Goal: Check status: Check status

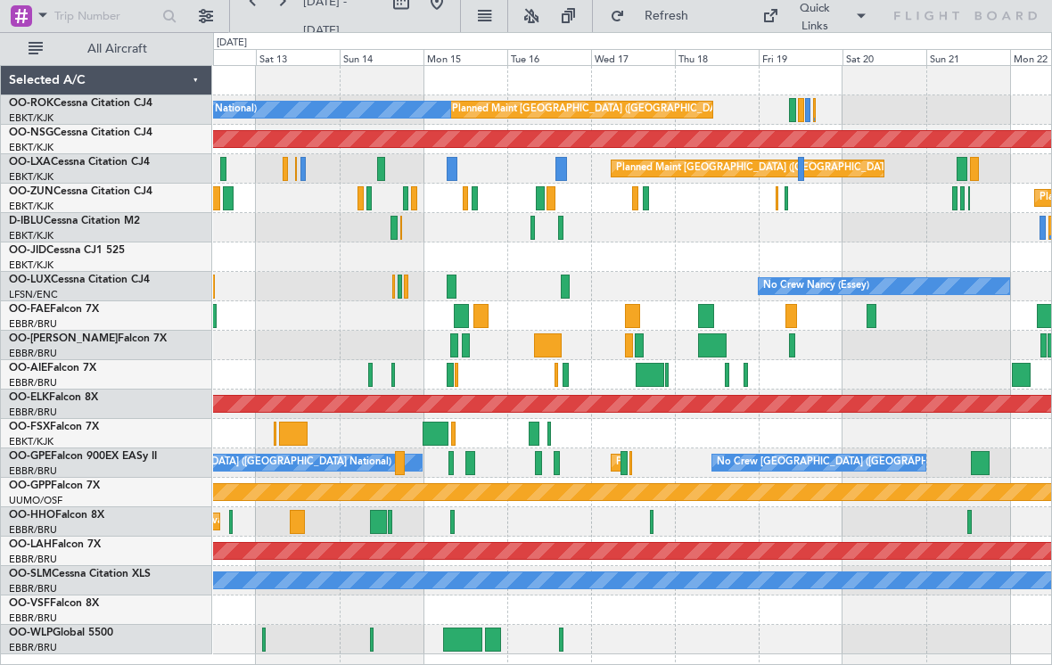
click at [791, 107] on div at bounding box center [792, 110] width 6 height 24
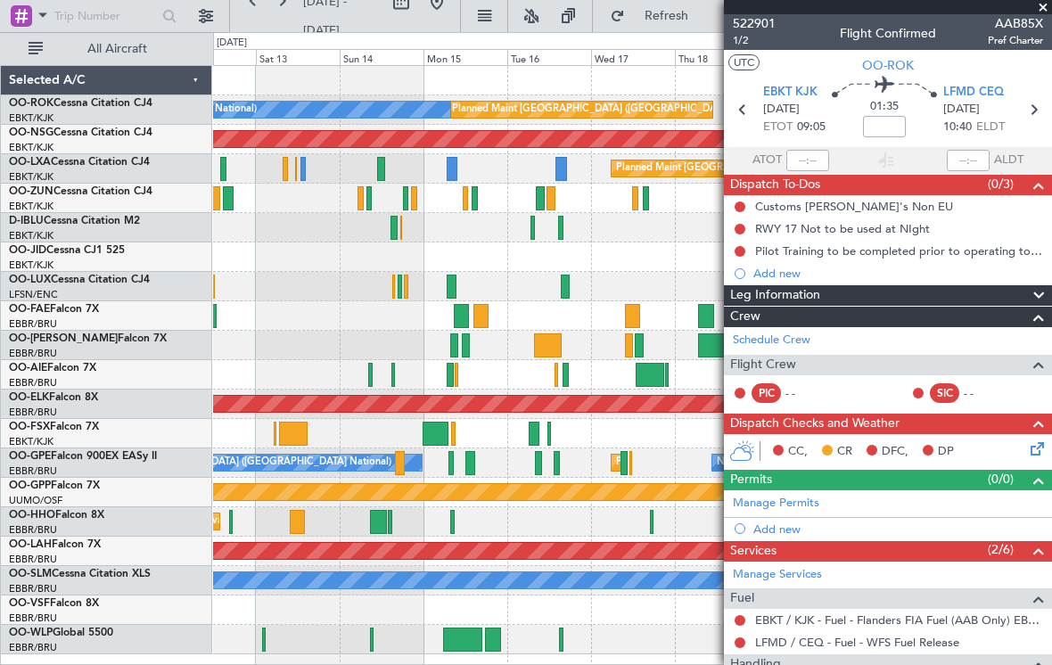
click at [1036, 12] on span at bounding box center [1043, 8] width 18 height 16
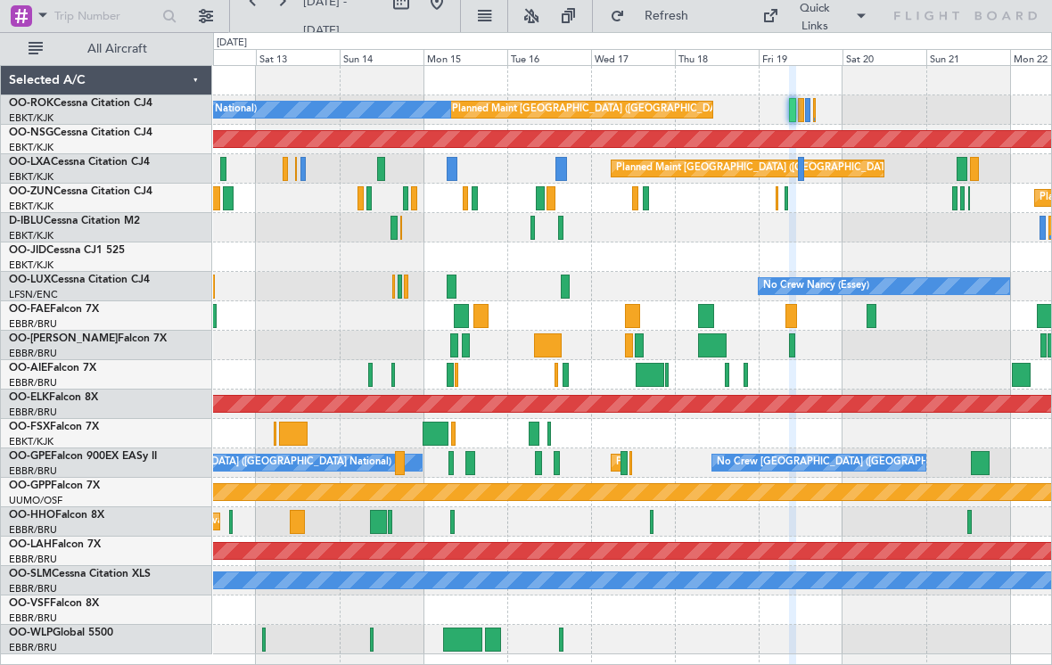
type input "0"
click at [785, 198] on div at bounding box center [786, 198] width 3 height 24
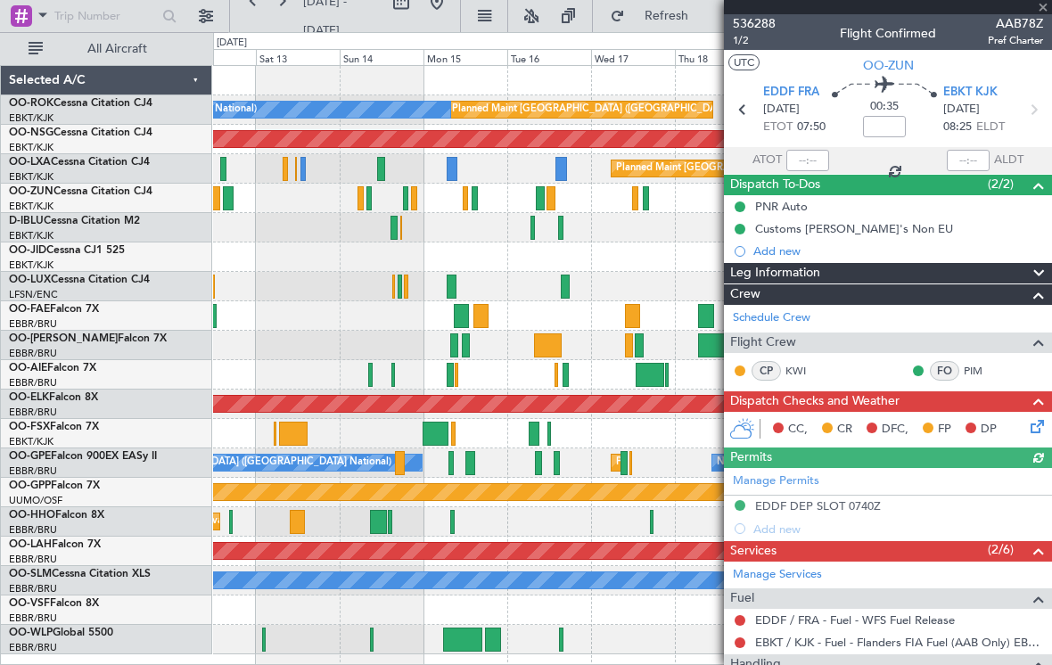
click at [1043, 7] on div at bounding box center [888, 7] width 328 height 14
click at [1043, 8] on div at bounding box center [888, 7] width 328 height 14
click at [1045, 12] on span at bounding box center [1043, 8] width 18 height 16
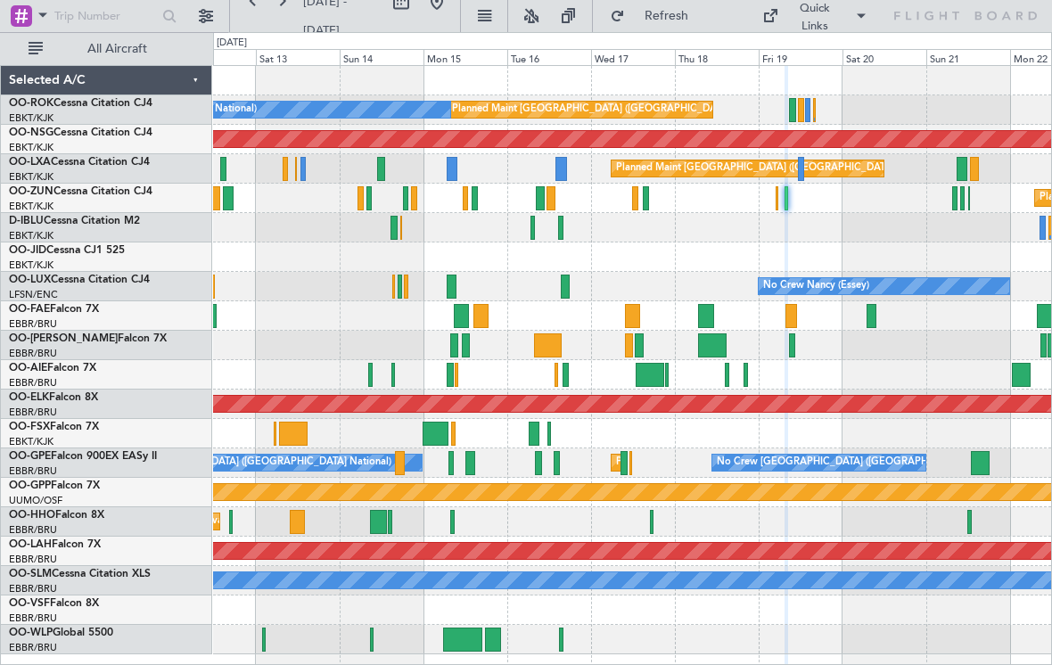
type input "0"
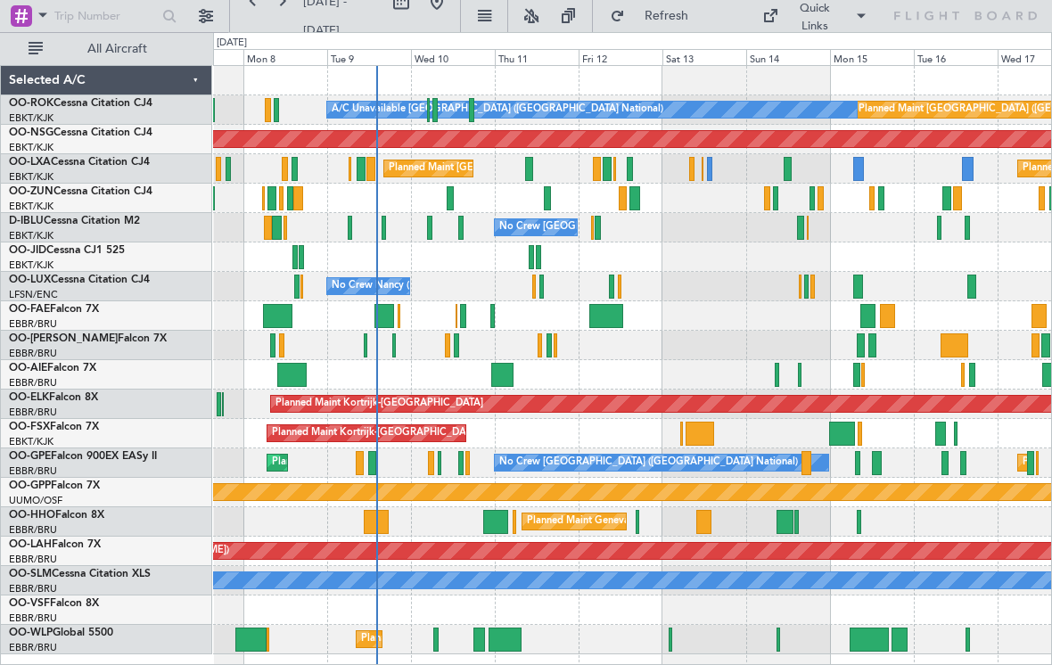
click at [376, 526] on div at bounding box center [376, 522] width 25 height 24
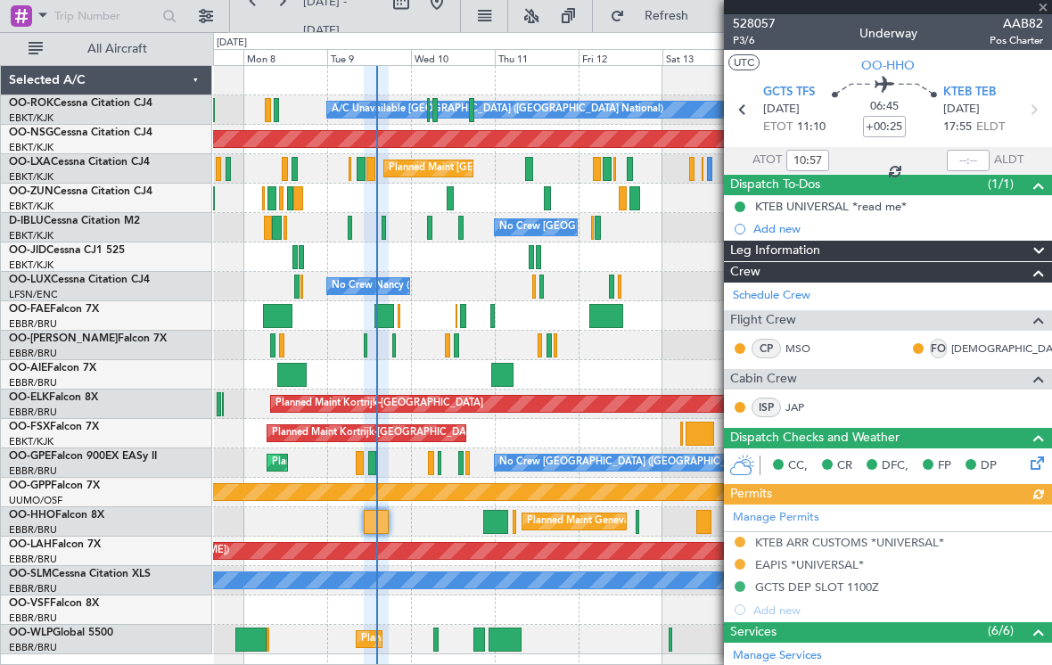
click at [1036, 14] on span "AAB82" at bounding box center [1016, 23] width 53 height 19
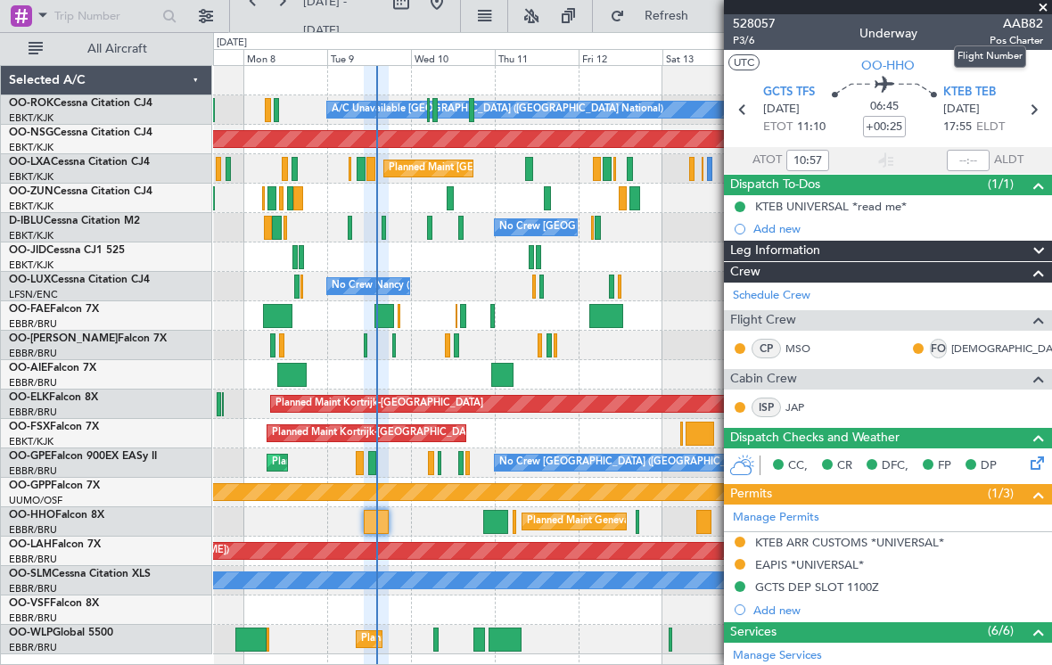
click at [1042, 12] on span at bounding box center [1043, 8] width 18 height 16
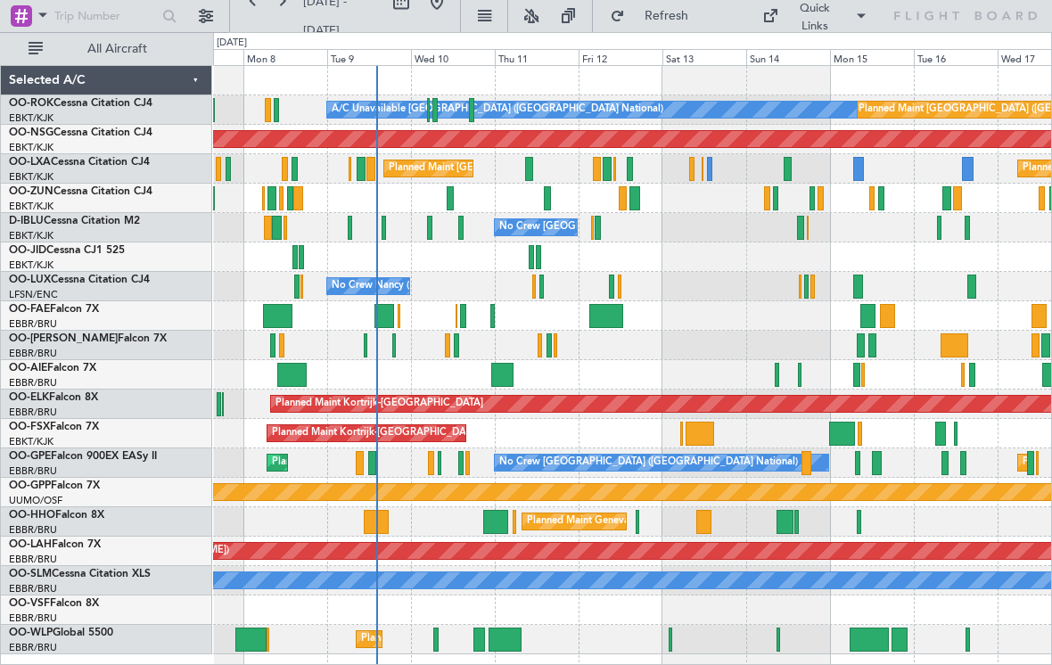
click at [513, 638] on div at bounding box center [505, 640] width 32 height 24
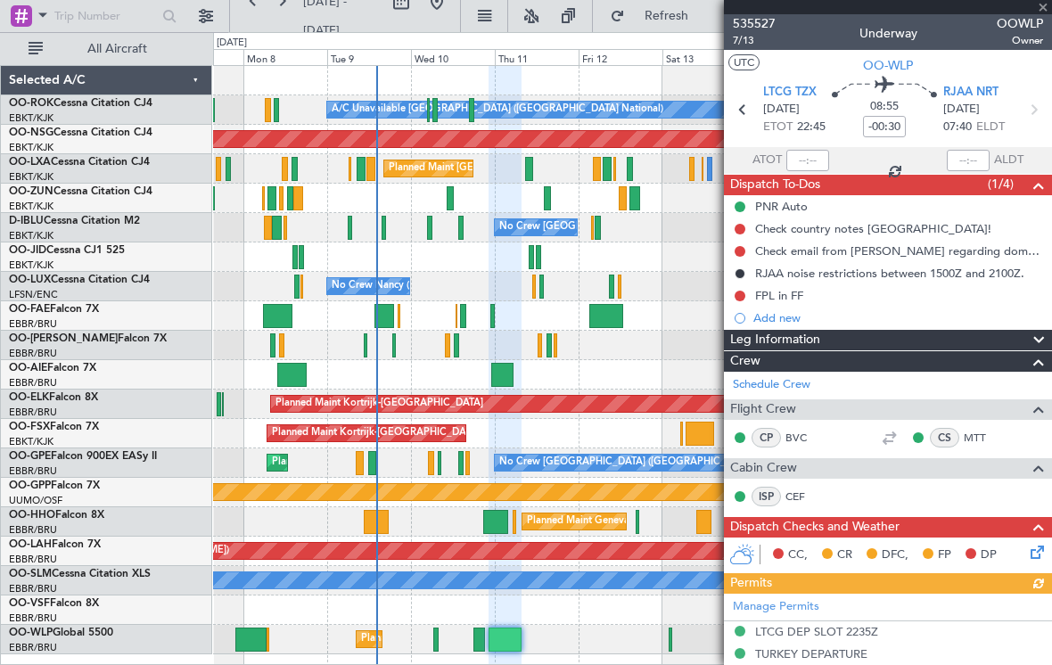
click at [1043, 12] on div at bounding box center [888, 7] width 328 height 14
click at [1042, 12] on span at bounding box center [1043, 8] width 18 height 16
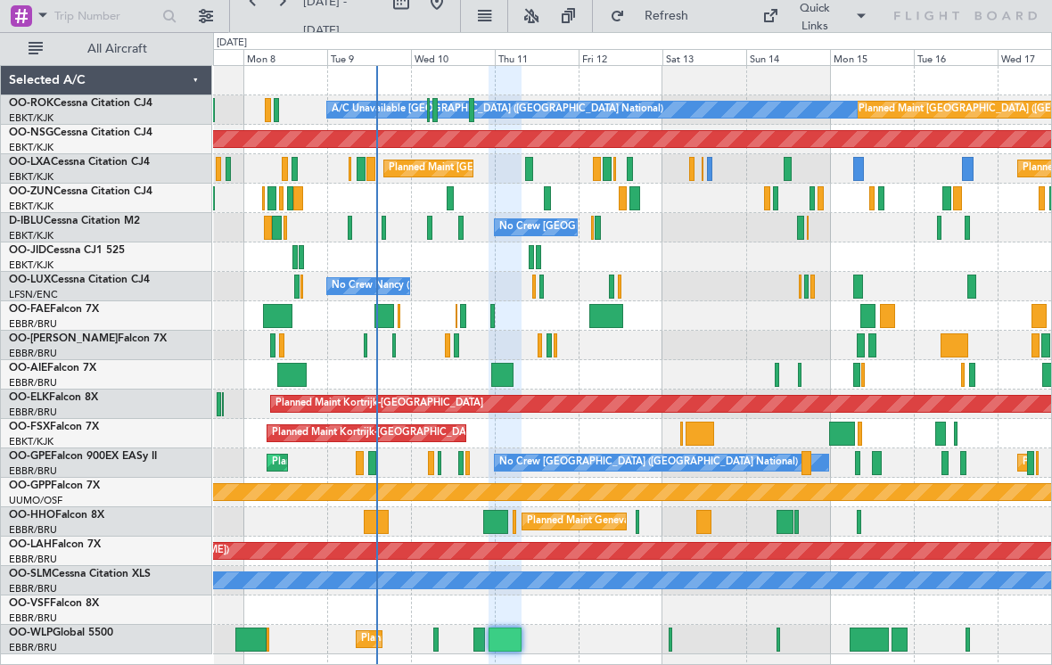
type input "0"
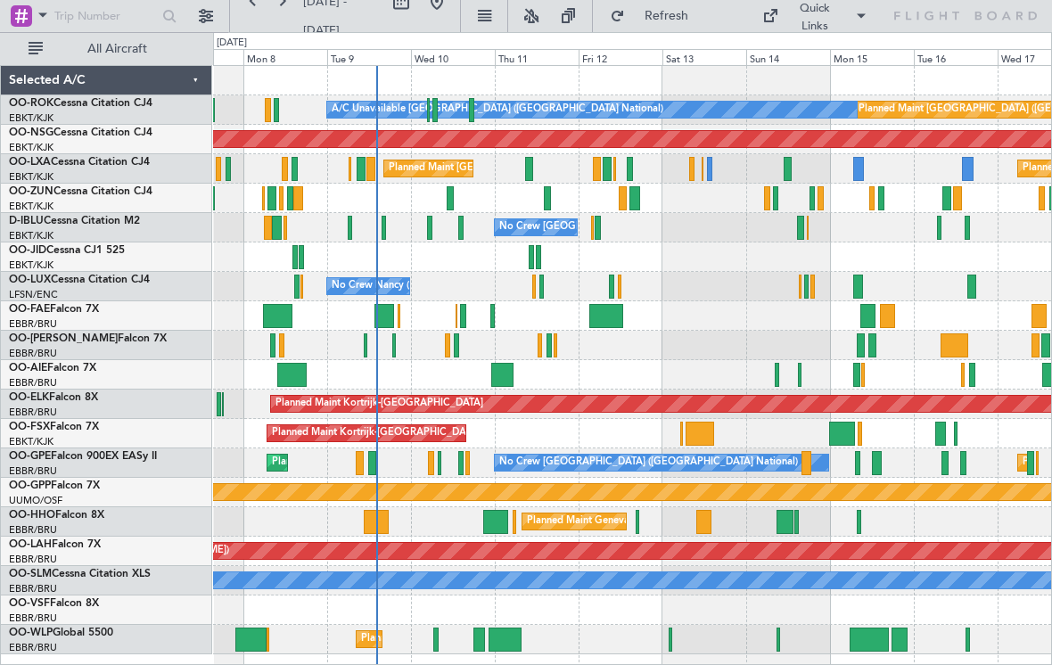
click at [506, 652] on div "Planned Maint Liege" at bounding box center [632, 639] width 838 height 29
click at [508, 630] on div at bounding box center [505, 640] width 32 height 24
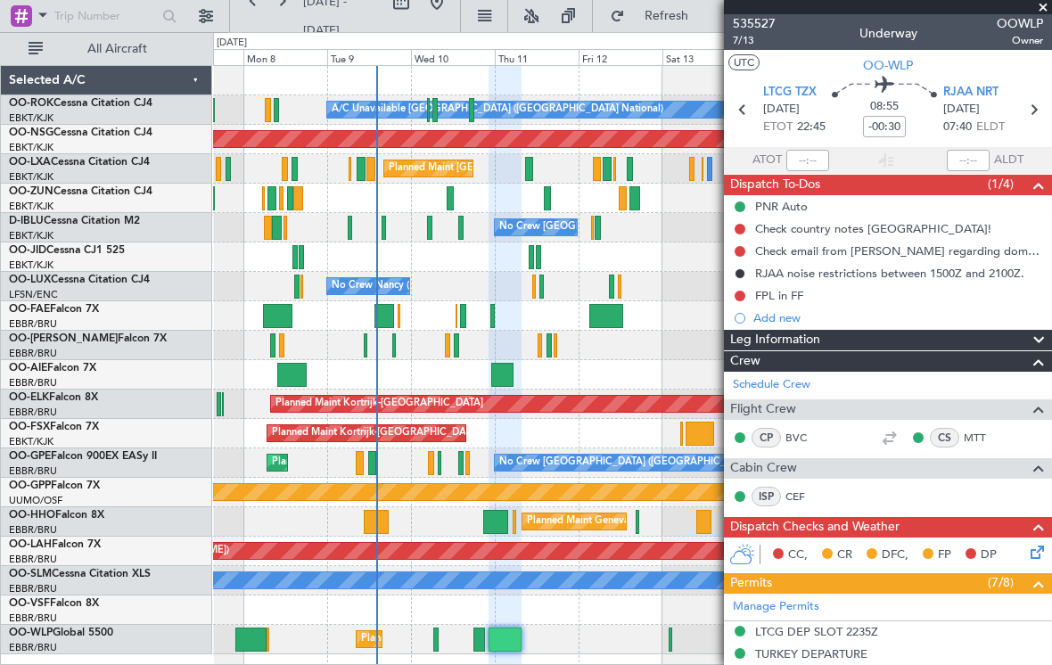
click at [1043, 12] on span at bounding box center [1043, 8] width 18 height 16
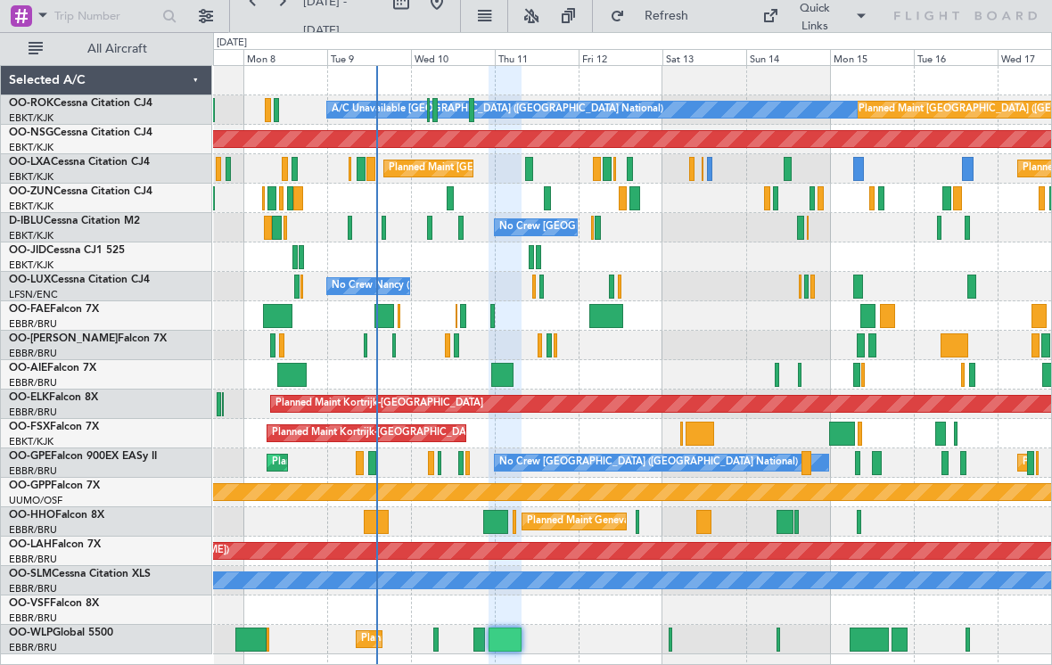
type input "0"
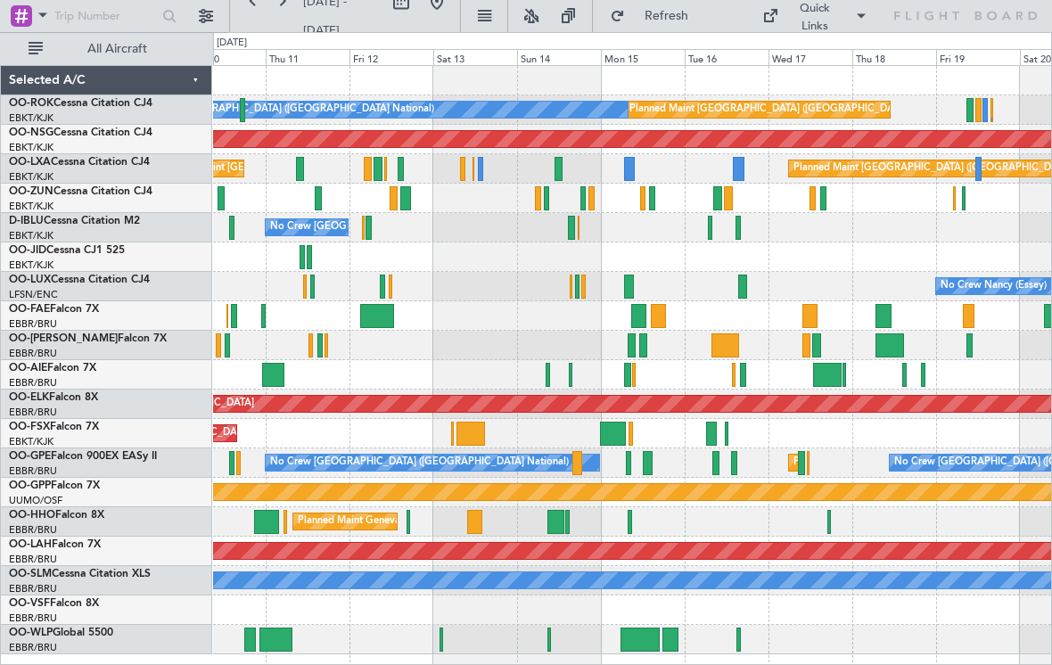
click at [737, 639] on div at bounding box center [738, 640] width 5 height 24
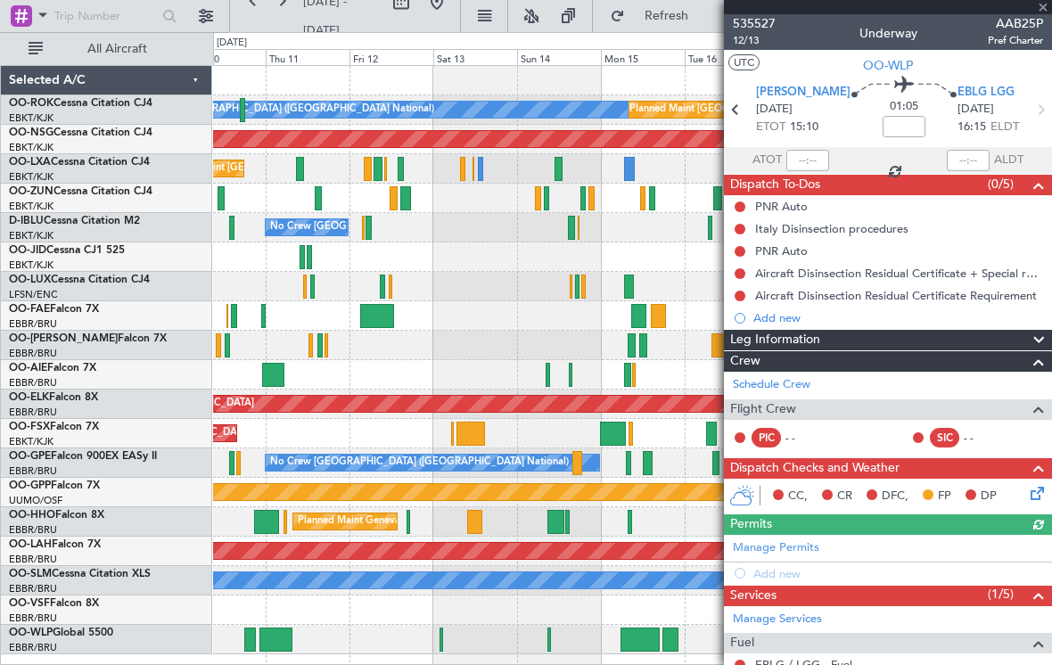
click at [1047, 11] on div at bounding box center [888, 7] width 328 height 14
click at [1046, 9] on span at bounding box center [1043, 8] width 18 height 16
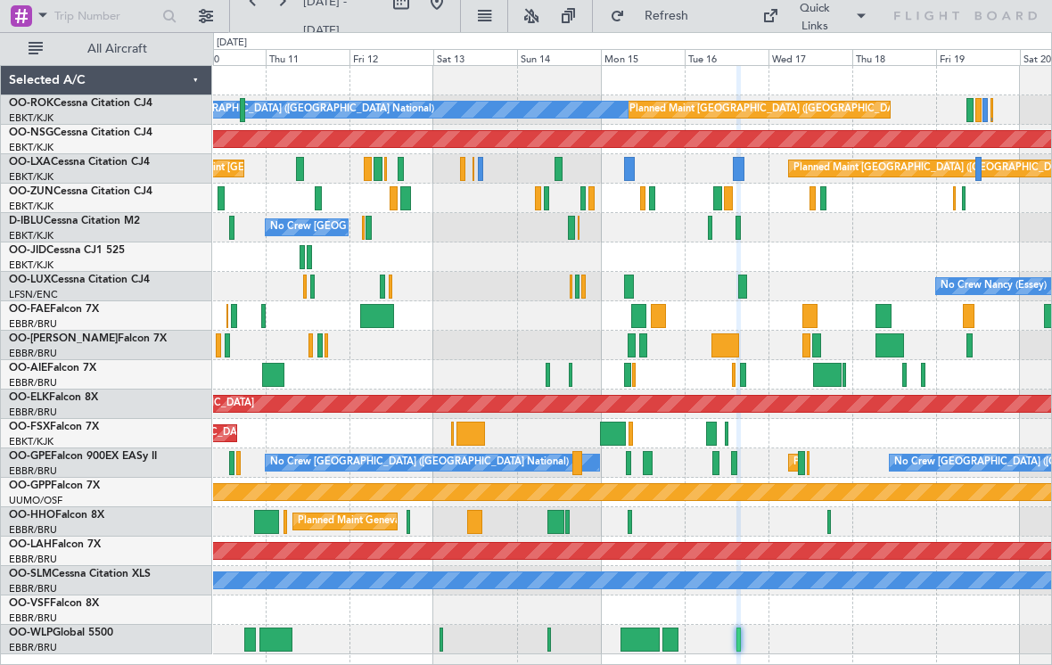
type input "0"
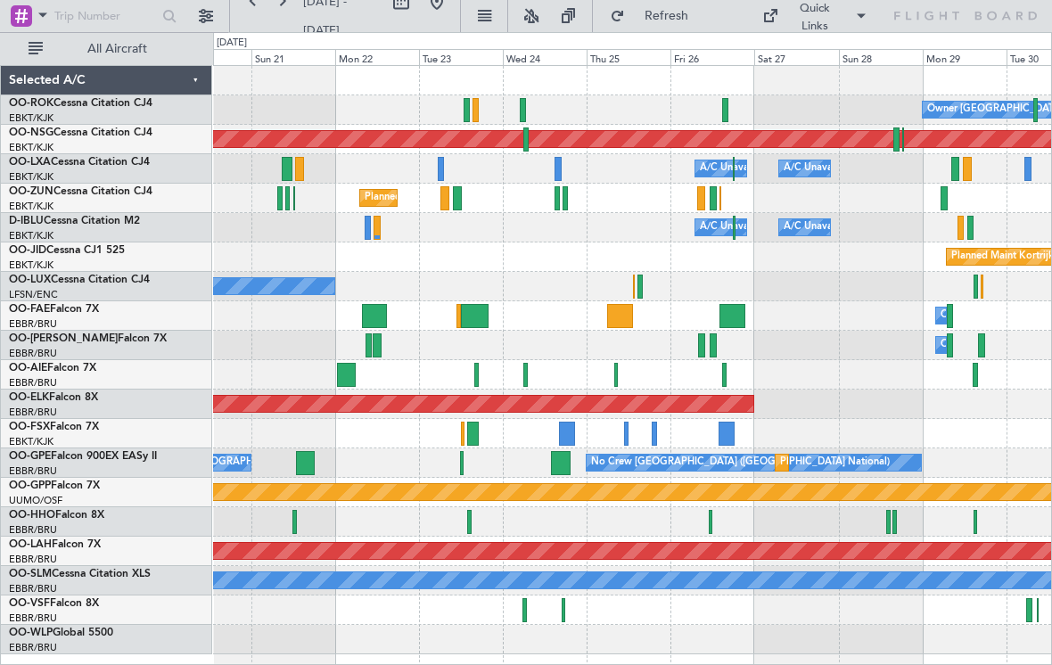
click at [563, 436] on div at bounding box center [567, 434] width 16 height 24
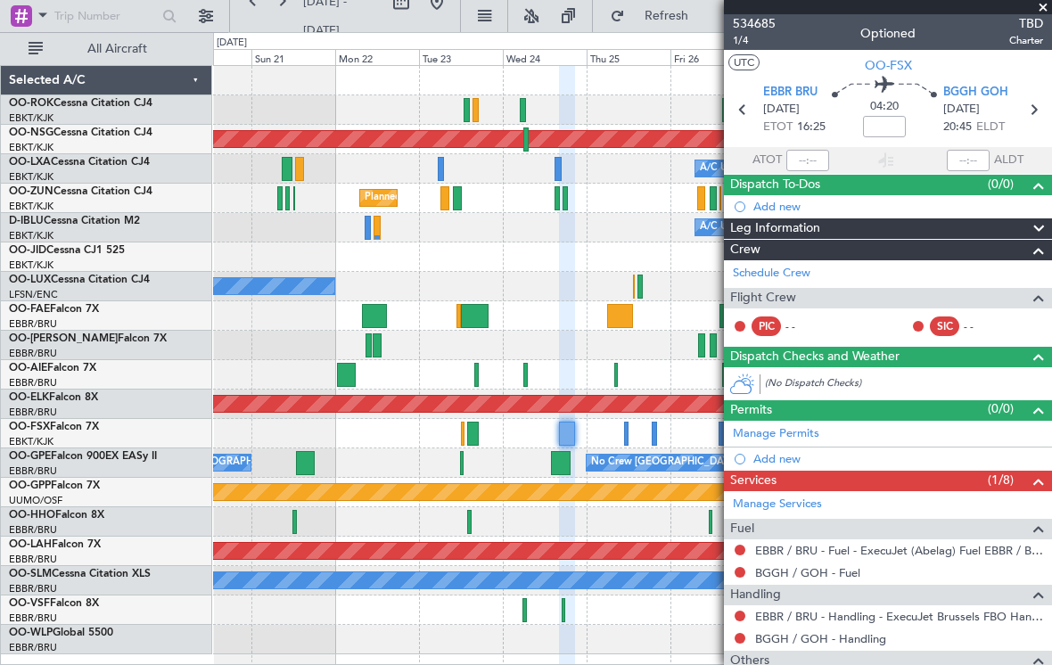
click at [1046, 12] on span at bounding box center [1043, 8] width 18 height 16
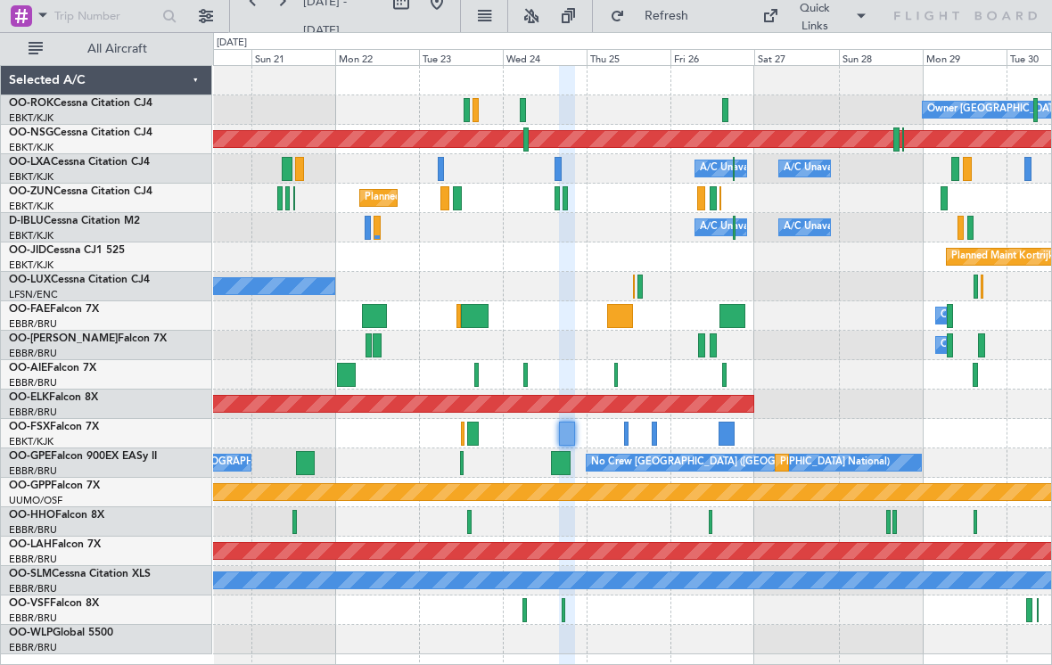
type input "0"
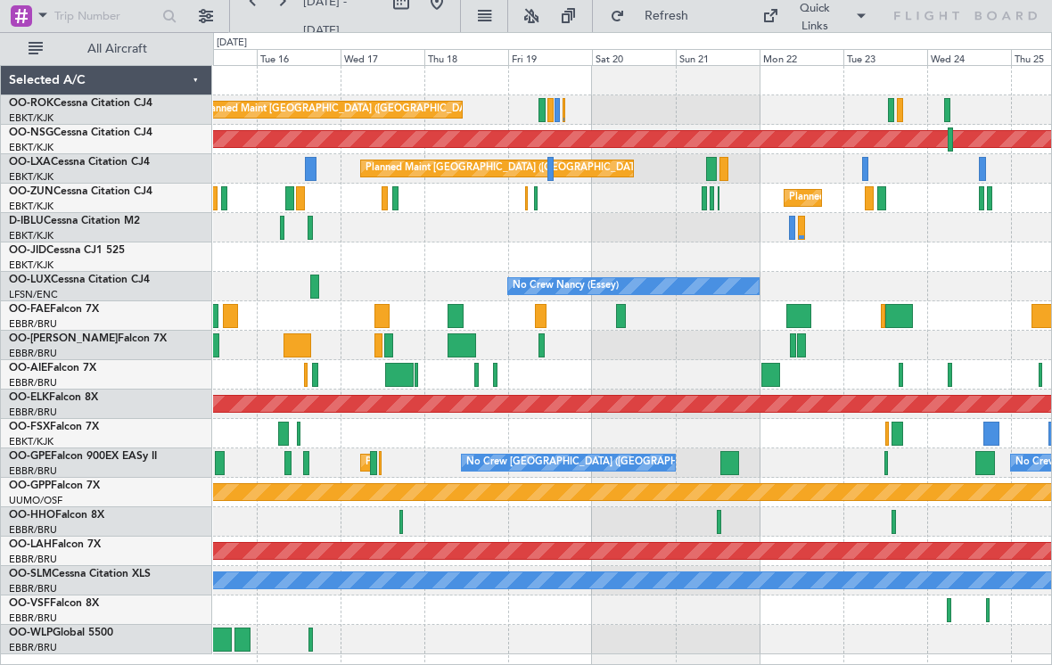
click at [952, 611] on div at bounding box center [632, 610] width 838 height 29
click at [945, 606] on div at bounding box center [632, 610] width 838 height 29
click at [949, 604] on div at bounding box center [949, 610] width 5 height 24
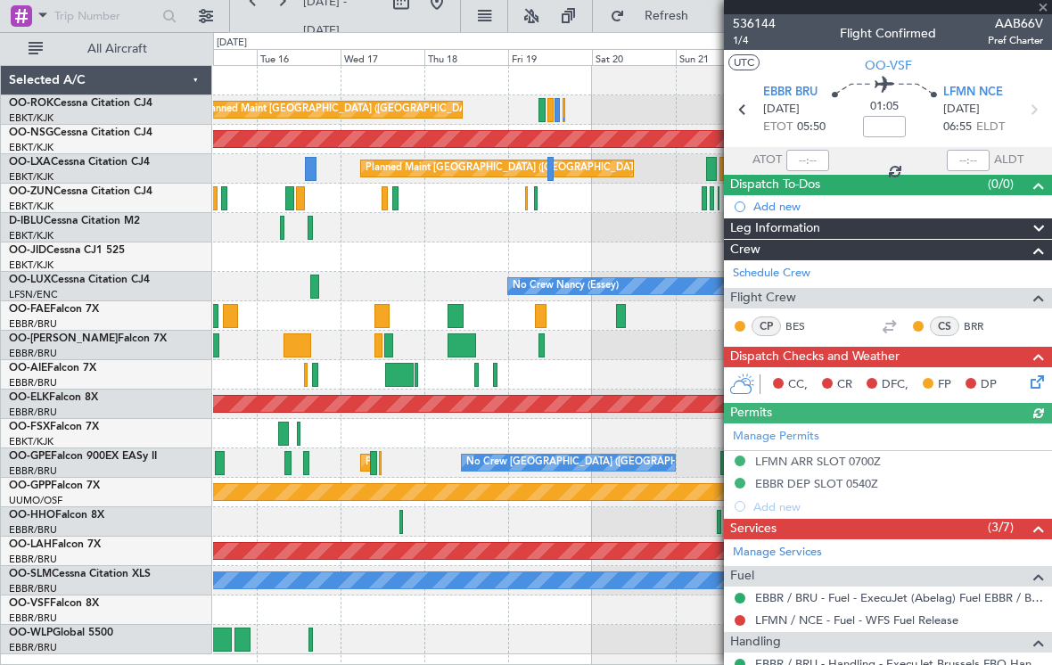
click at [1043, 12] on div at bounding box center [888, 7] width 328 height 14
click at [1044, 9] on span at bounding box center [1043, 8] width 18 height 16
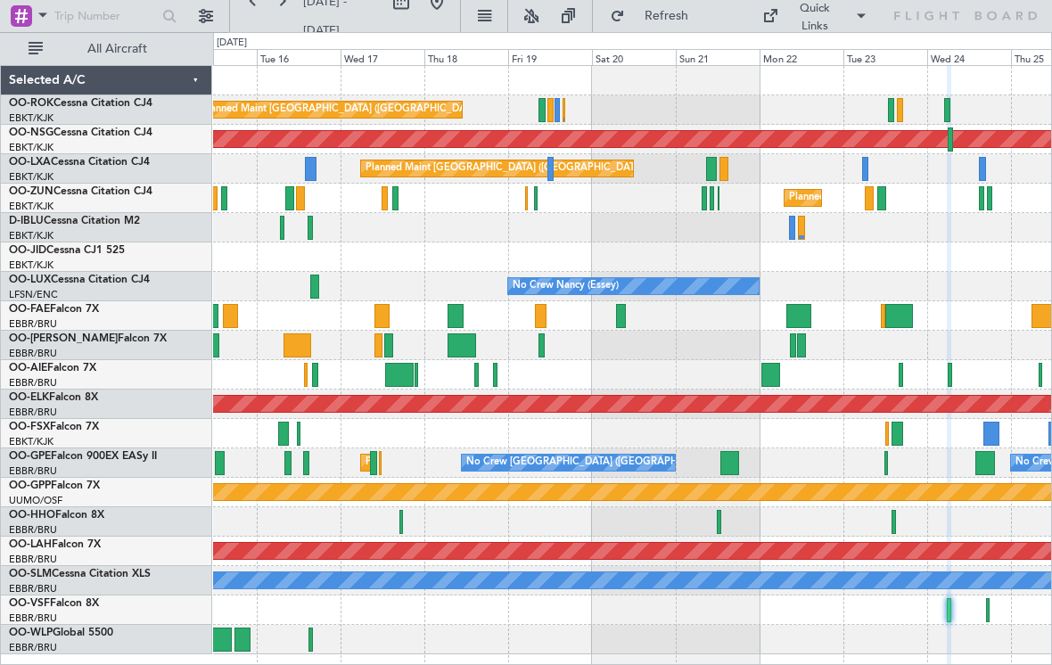
type input "0"
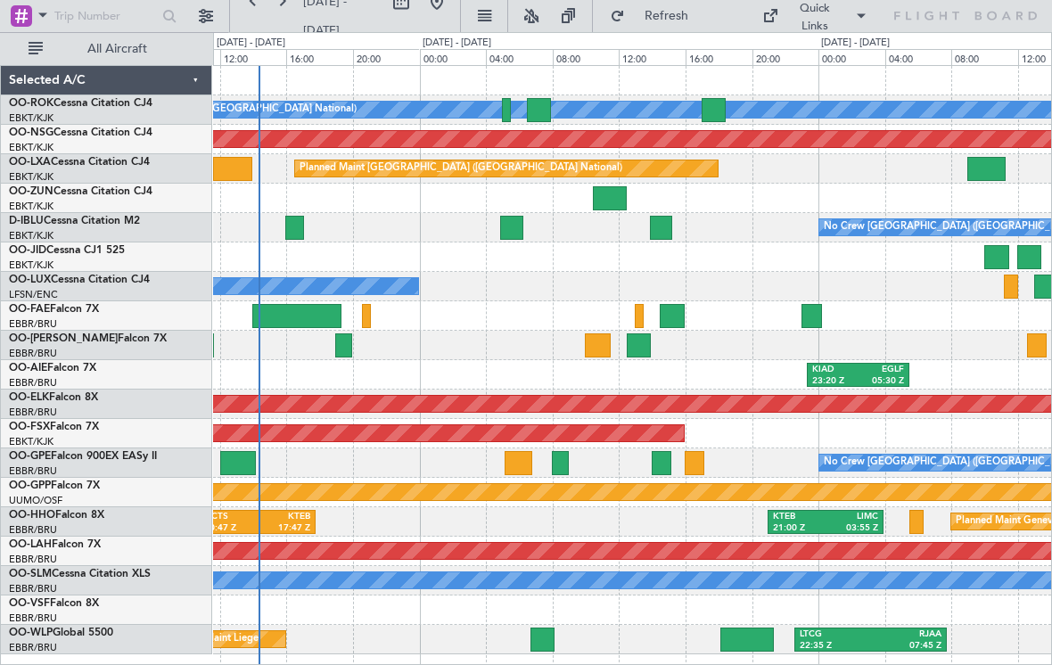
click at [538, 111] on div at bounding box center [539, 110] width 24 height 24
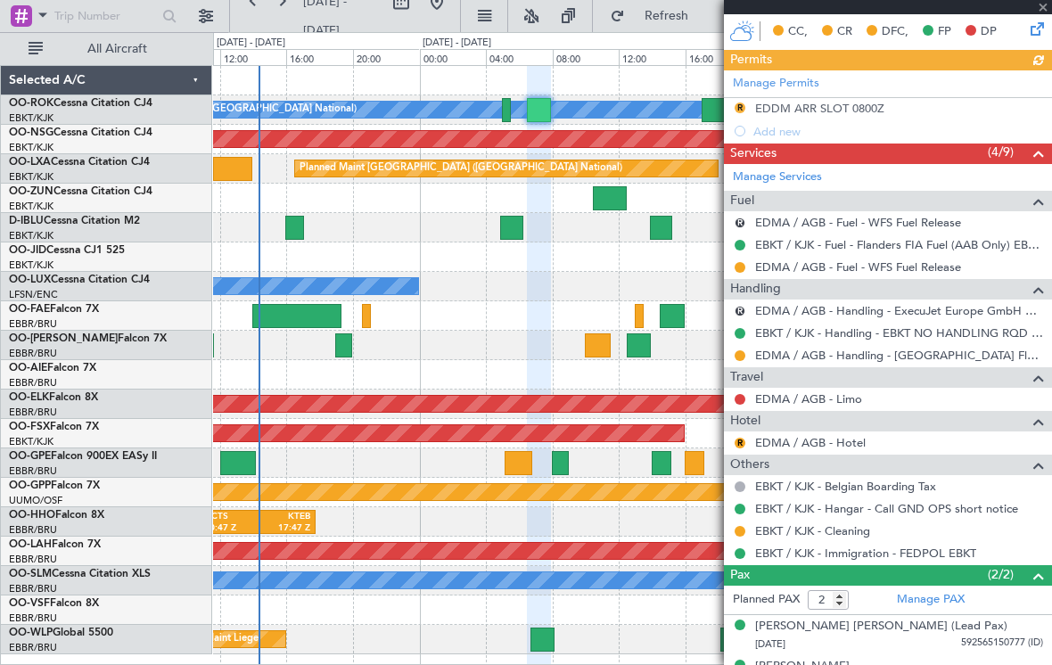
scroll to position [374, 0]
